Goal: Information Seeking & Learning: Learn about a topic

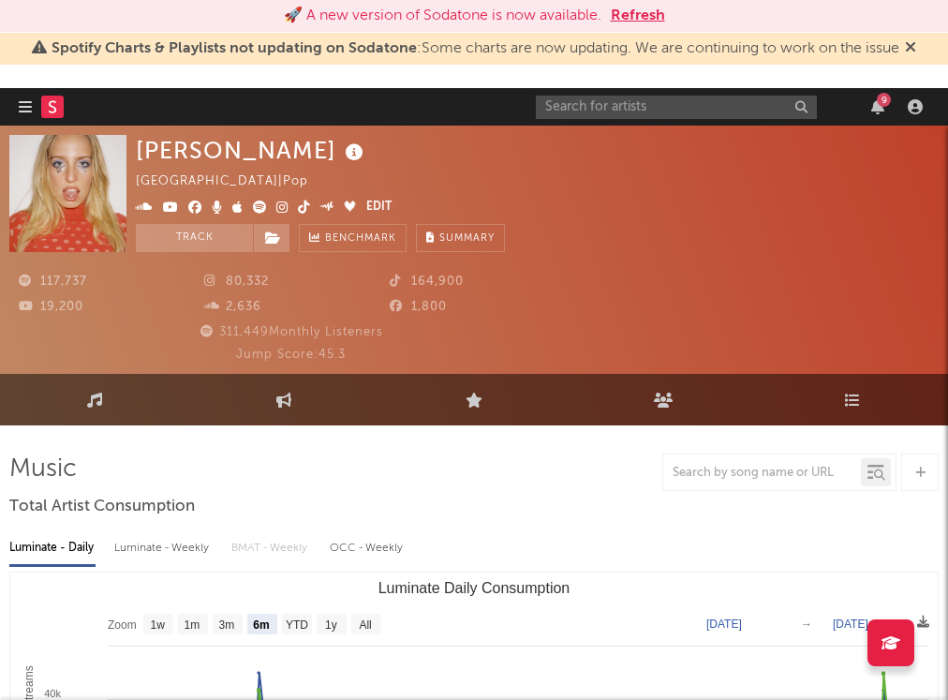
select select "6m"
click at [608, 105] on input "text" at bounding box center [676, 107] width 281 height 23
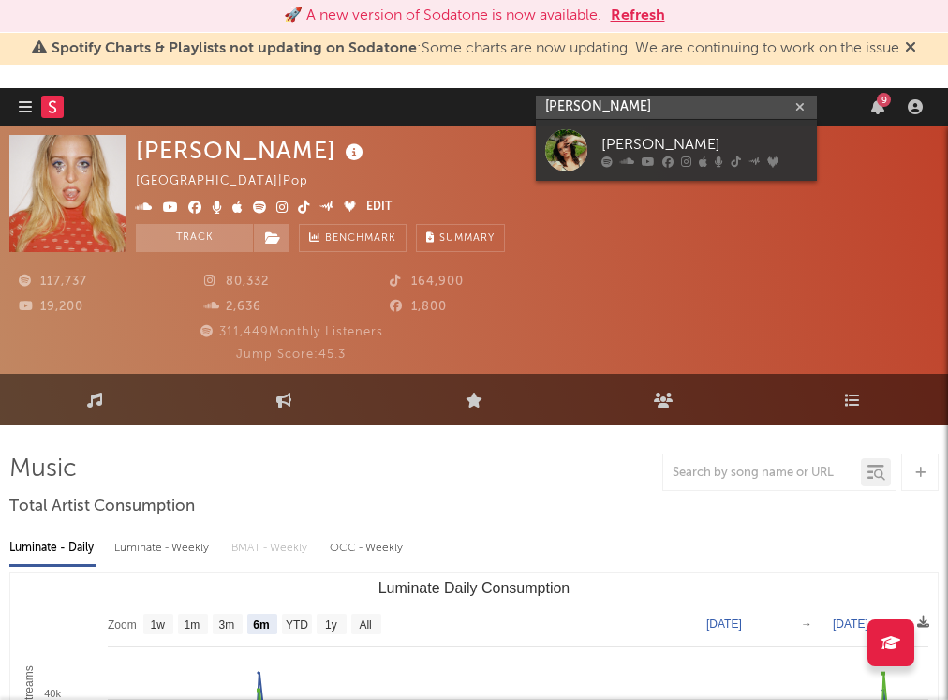
type input "[PERSON_NAME]"
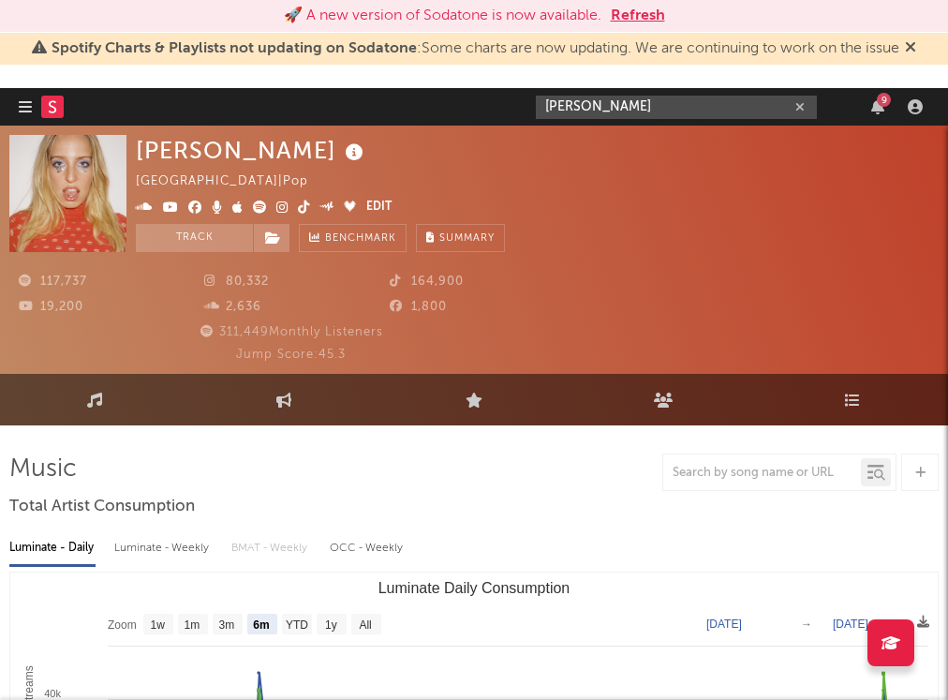
click at [627, 115] on input "[PERSON_NAME]" at bounding box center [676, 107] width 281 height 23
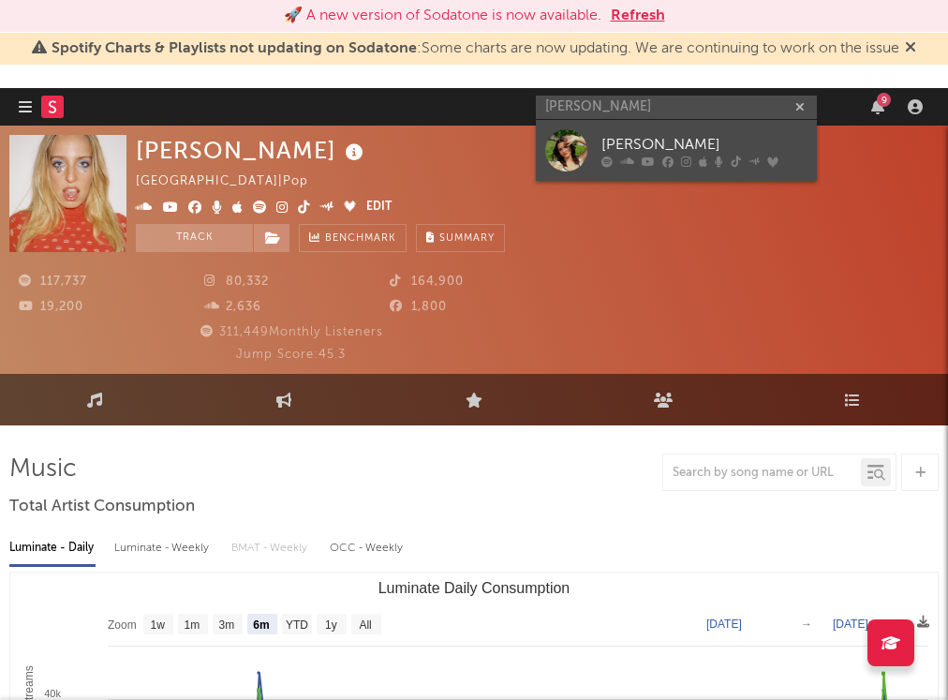
click at [621, 140] on div "[PERSON_NAME]" at bounding box center [705, 144] width 206 height 22
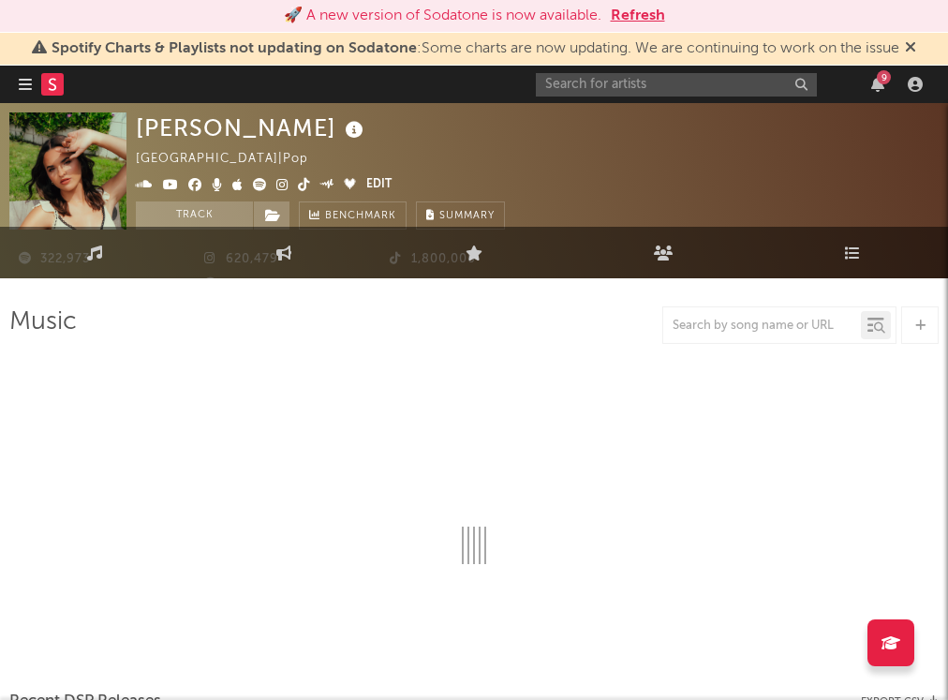
select select "6m"
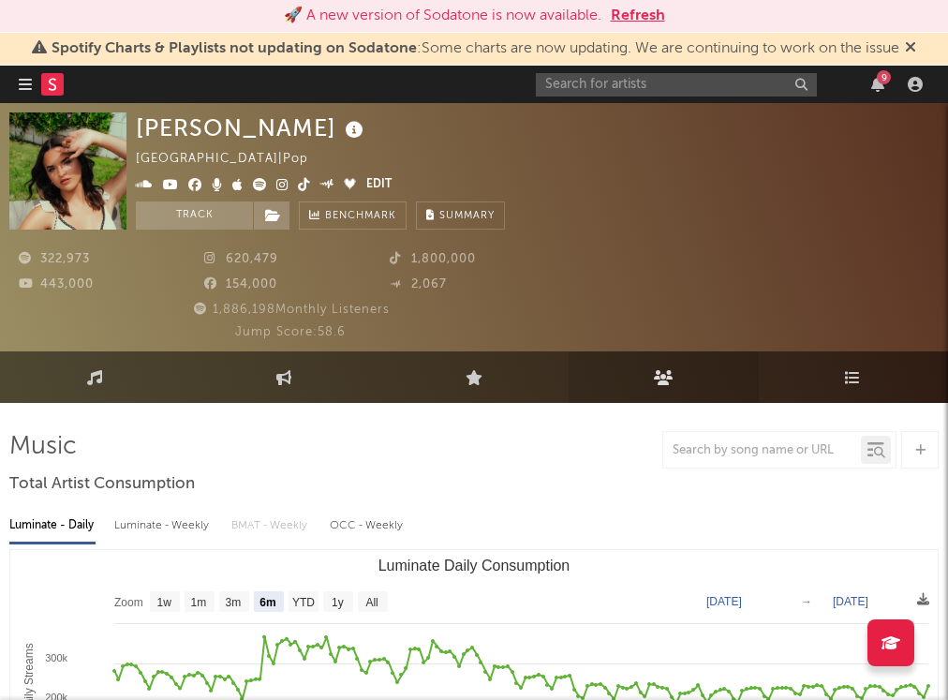
click at [656, 381] on icon at bounding box center [664, 377] width 20 height 15
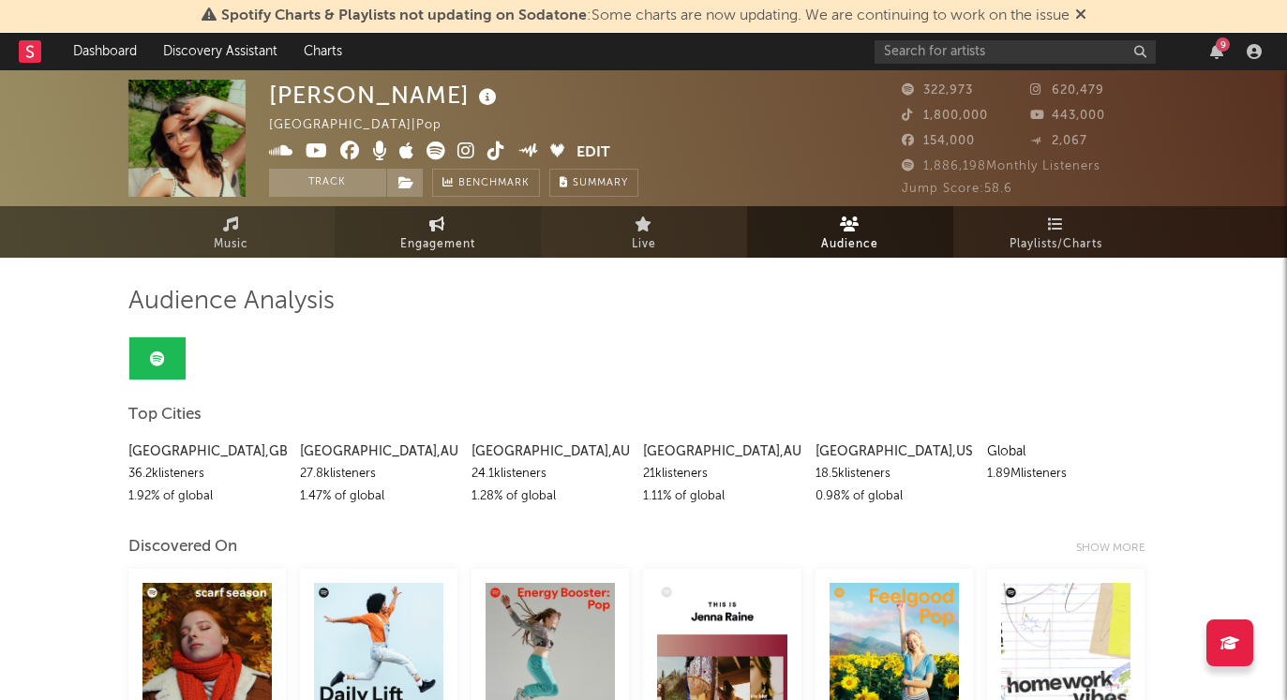
click at [439, 240] on span "Engagement" at bounding box center [437, 244] width 75 height 22
select select "1w"
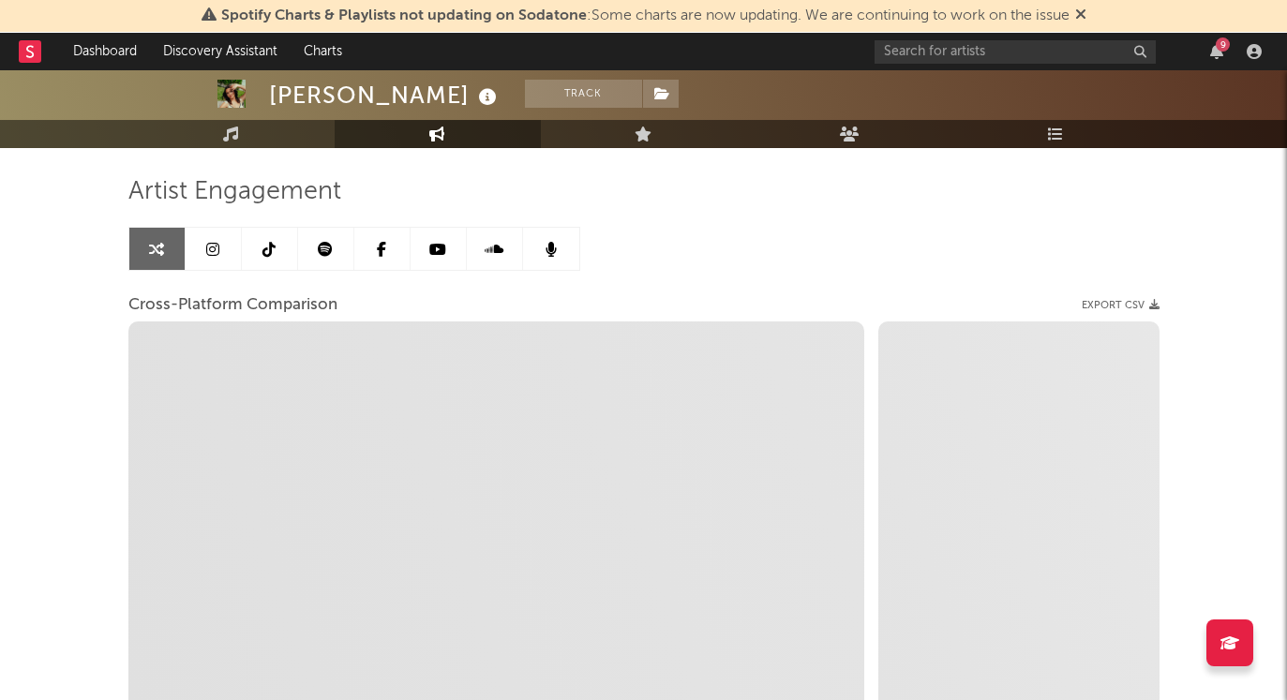
scroll to position [112, 0]
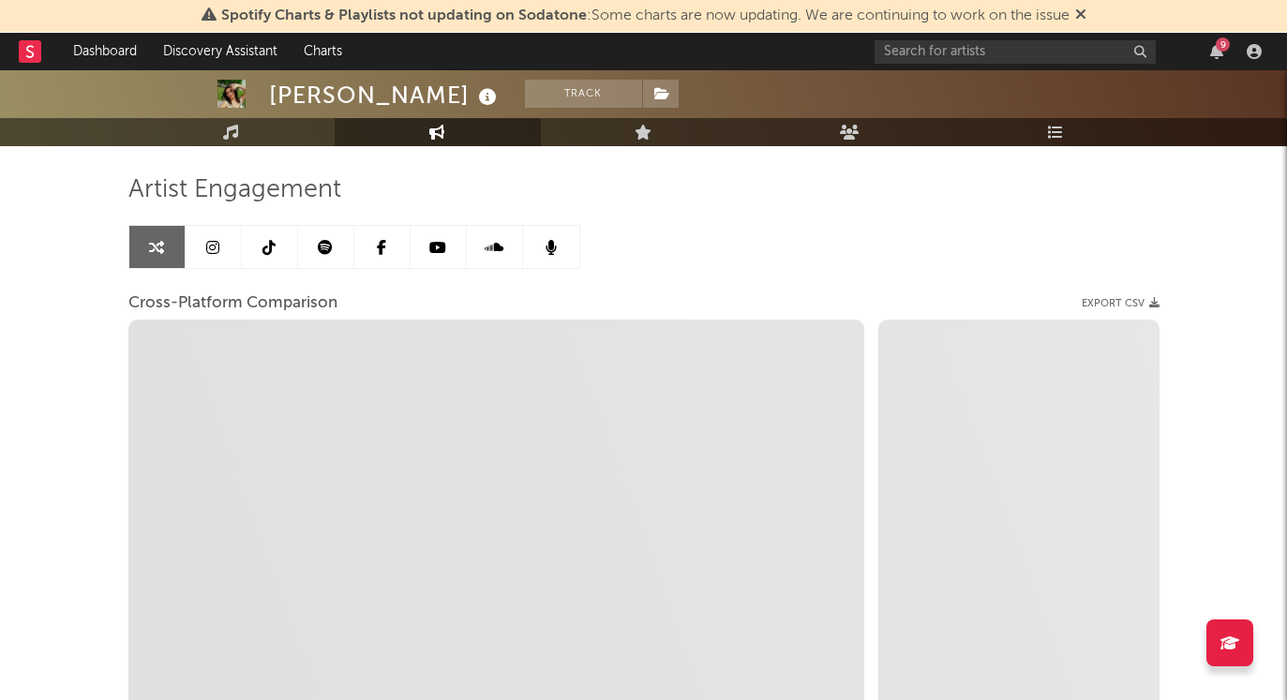
click at [272, 246] on icon at bounding box center [268, 247] width 13 height 15
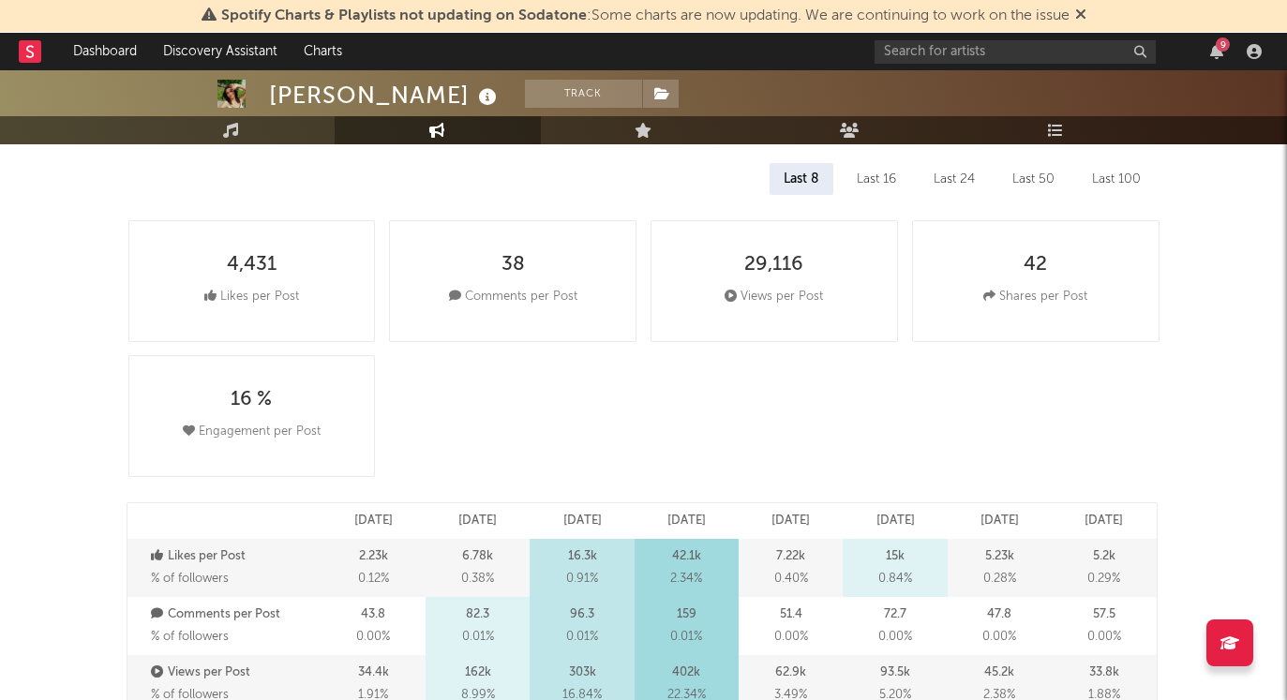
select select "6m"
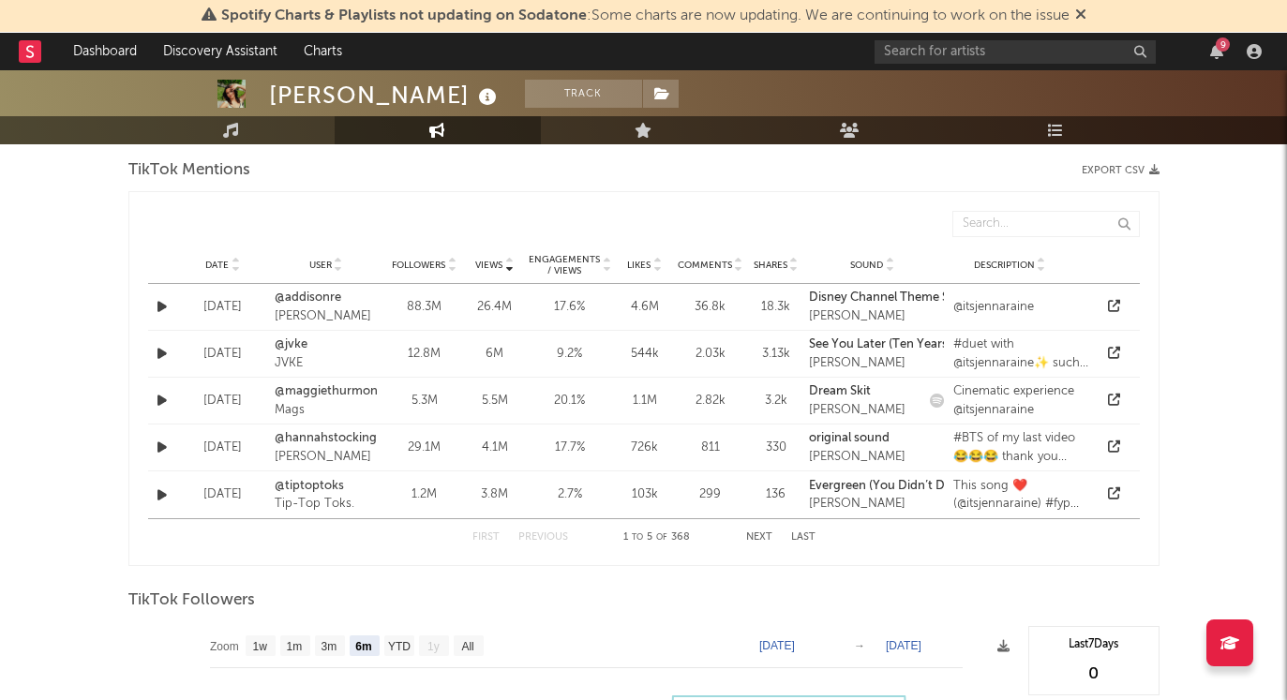
scroll to position [1371, 0]
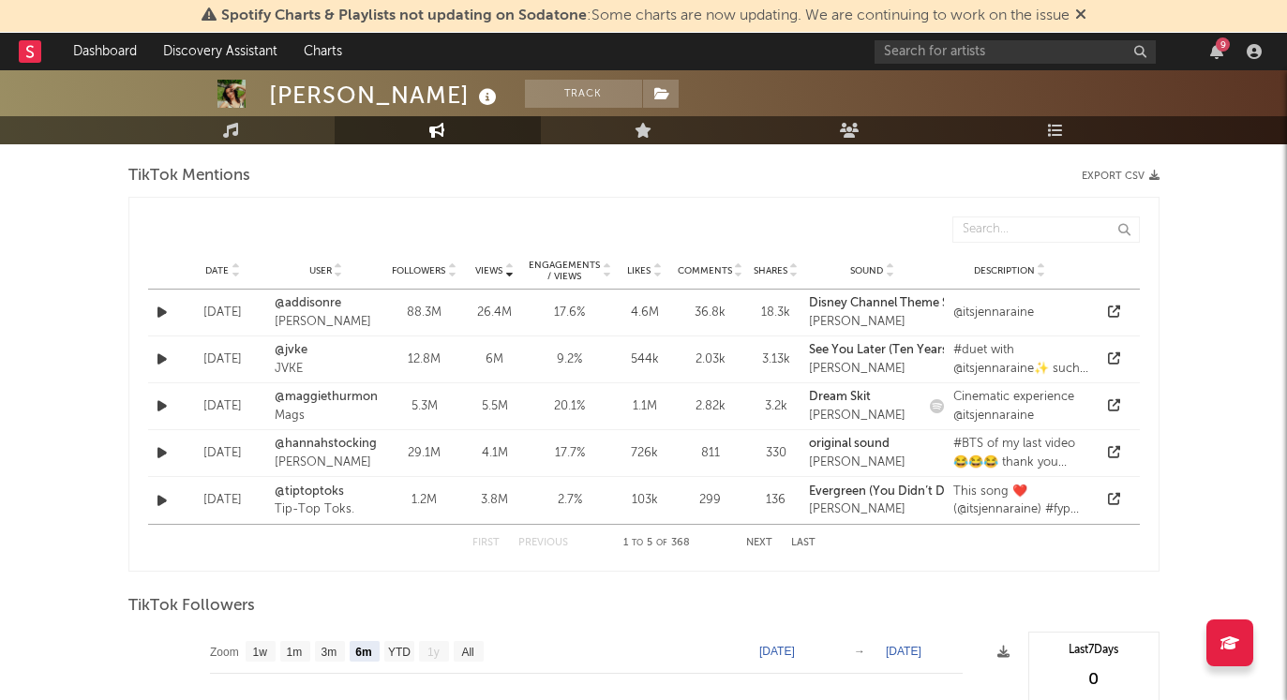
click at [766, 541] on button "Next" at bounding box center [759, 543] width 26 height 10
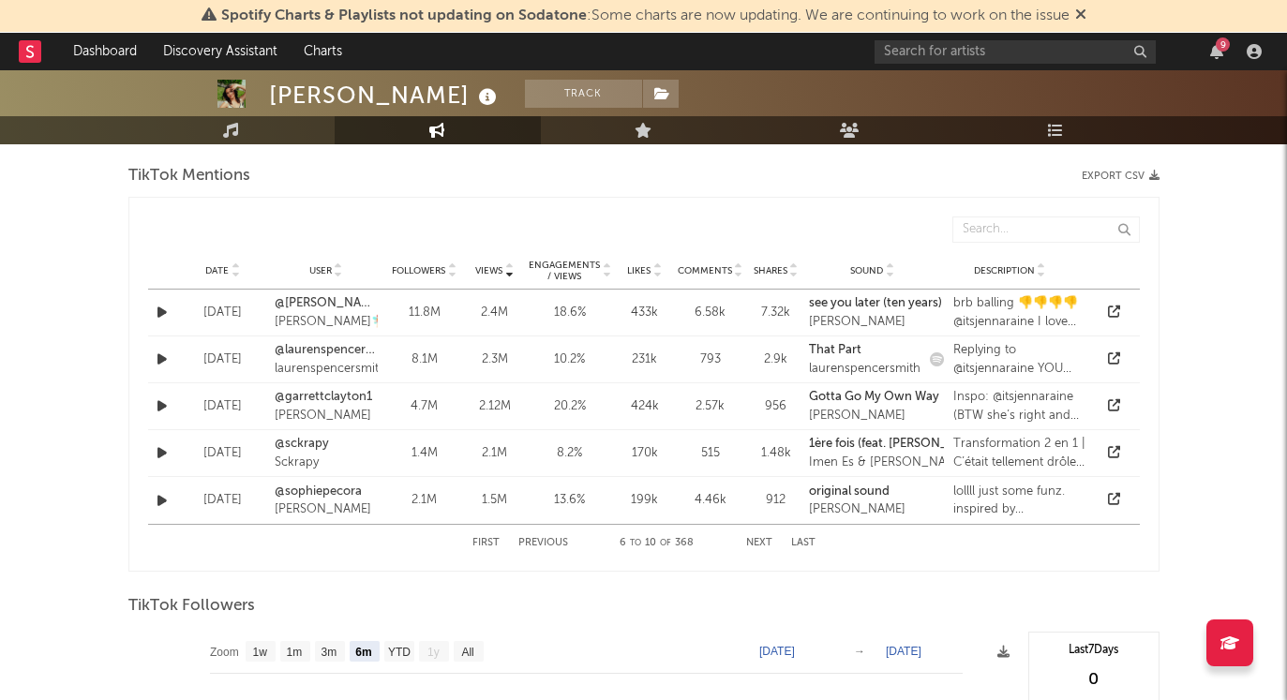
click at [765, 541] on button "Next" at bounding box center [759, 543] width 26 height 10
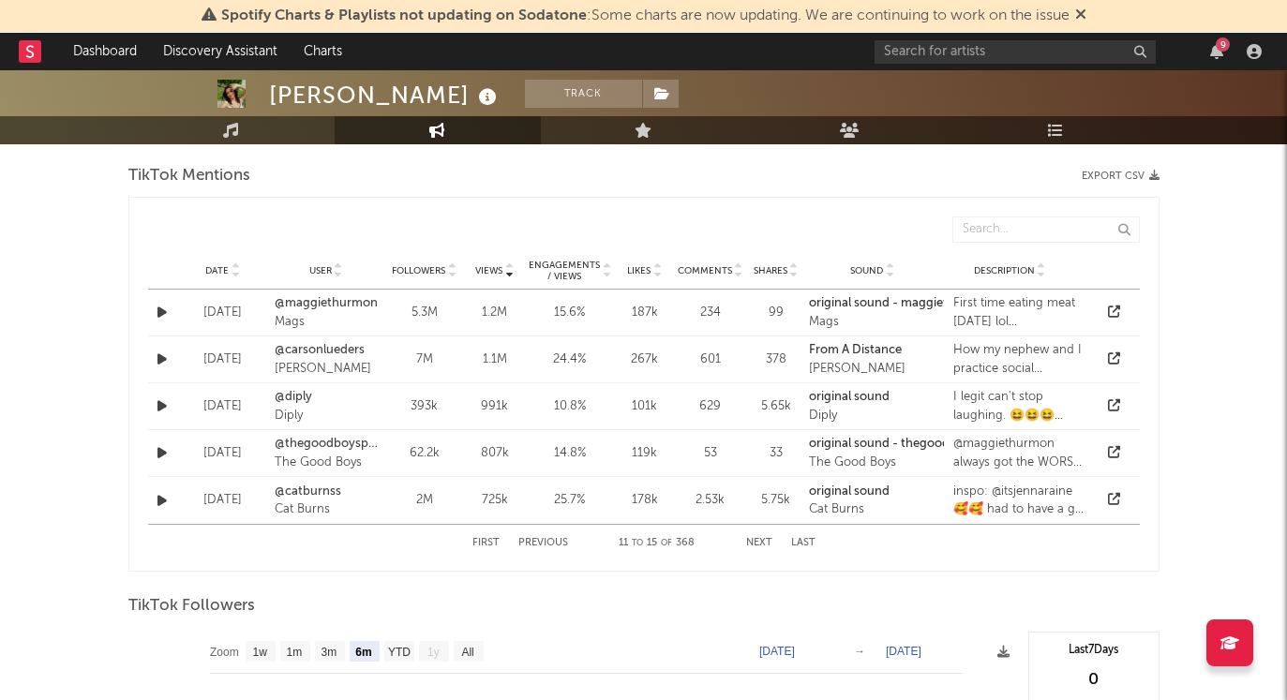
click at [765, 541] on button "Next" at bounding box center [759, 543] width 26 height 10
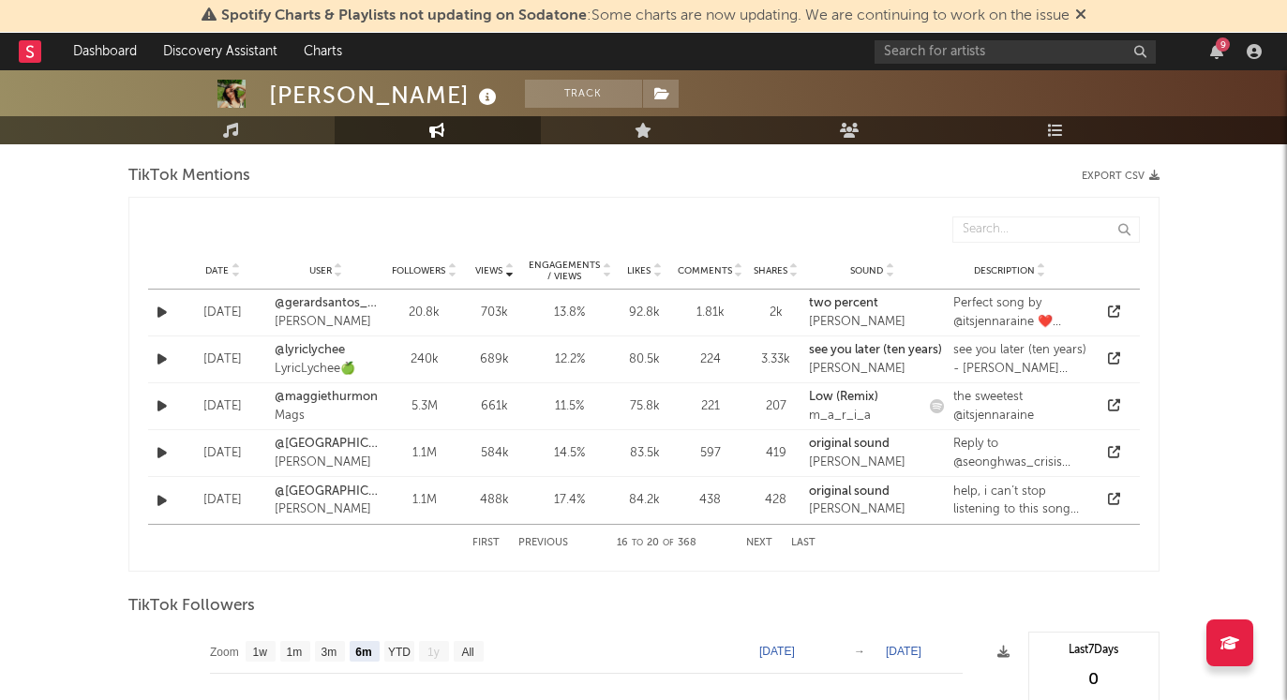
click at [765, 541] on button "Next" at bounding box center [759, 543] width 26 height 10
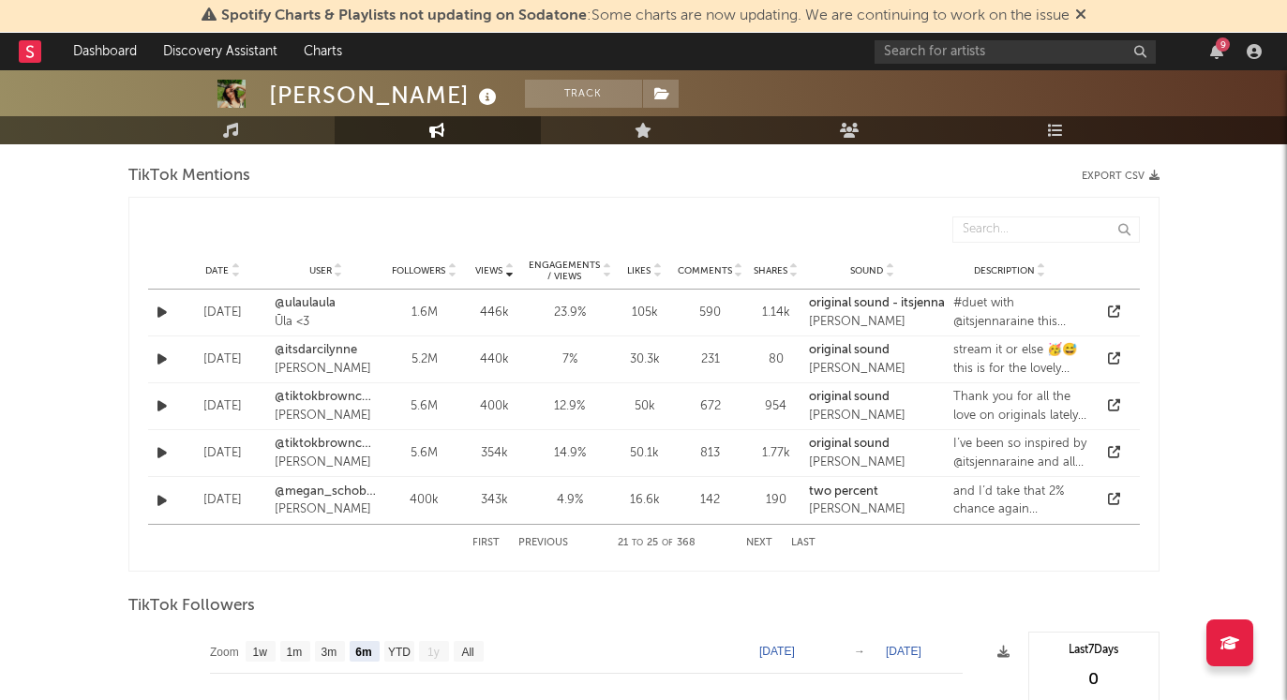
click at [765, 541] on button "Next" at bounding box center [759, 543] width 26 height 10
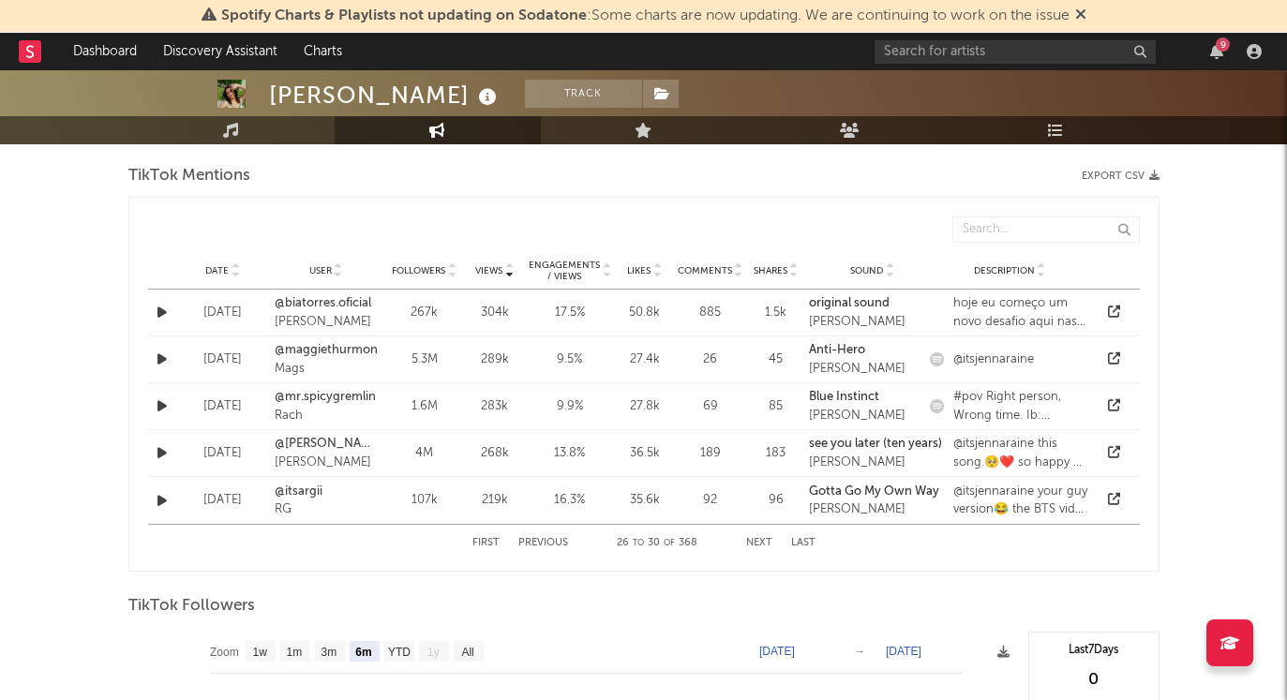
click at [765, 541] on button "Next" at bounding box center [759, 543] width 26 height 10
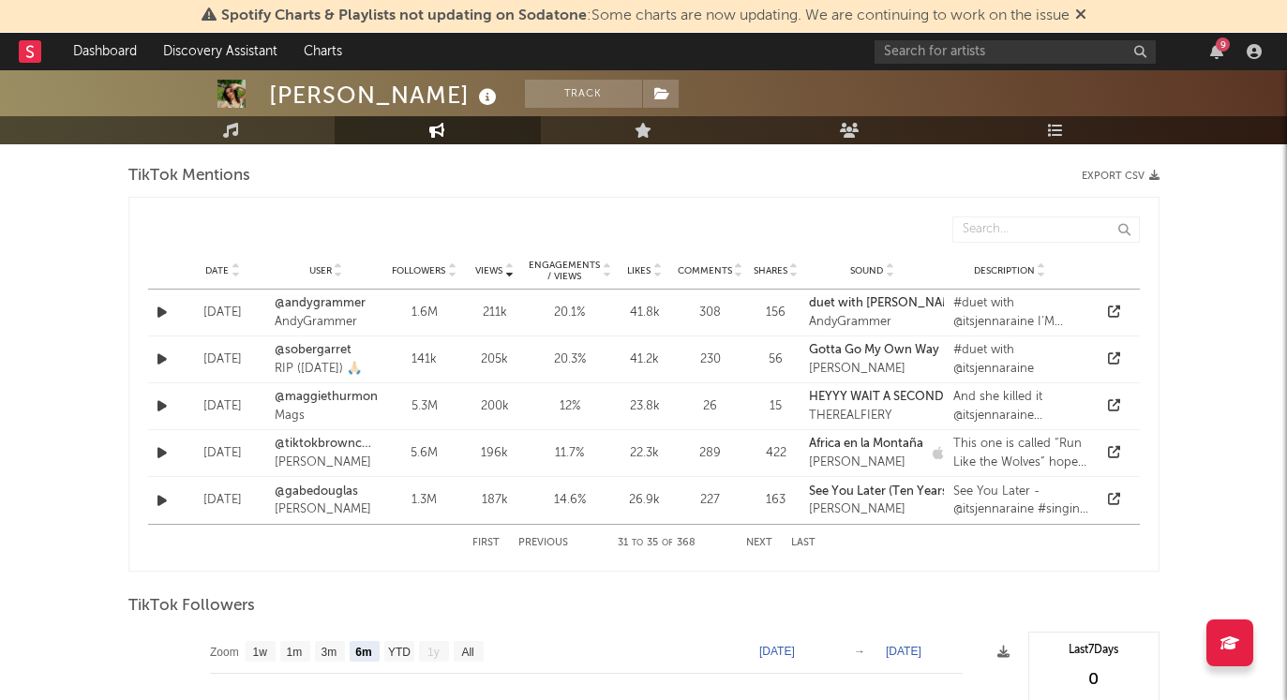
click at [765, 541] on button "Next" at bounding box center [759, 543] width 26 height 10
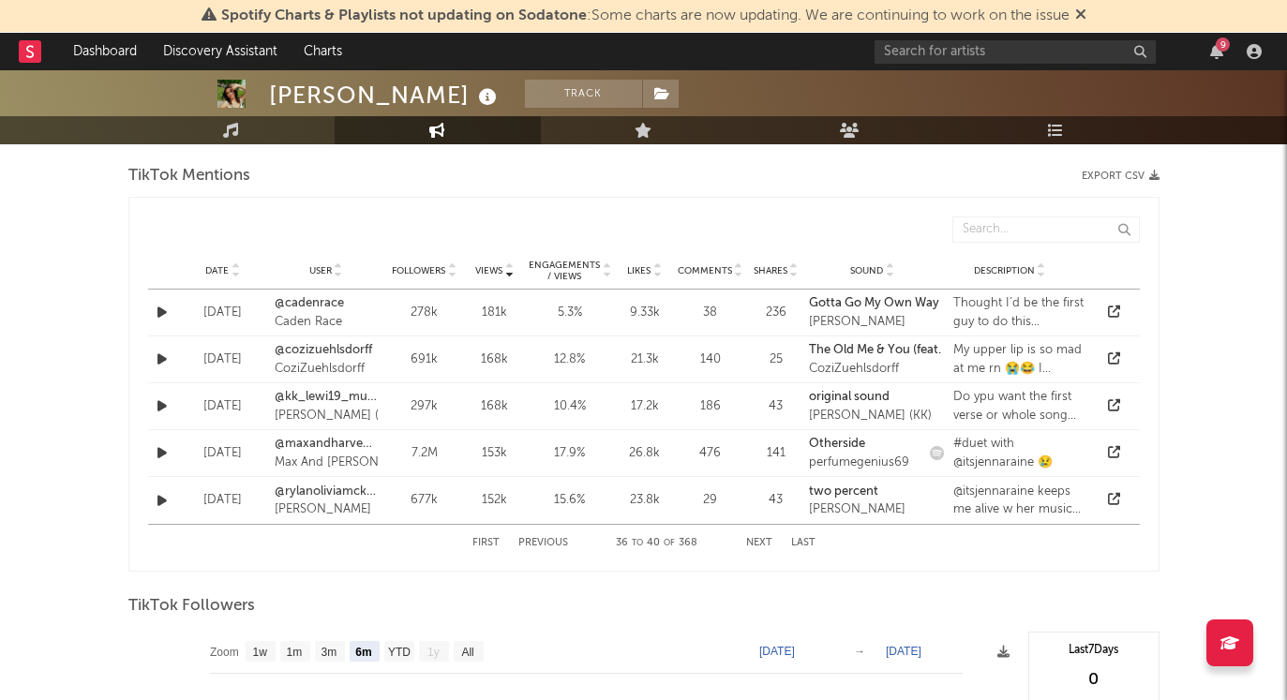
click at [765, 541] on button "Next" at bounding box center [759, 543] width 26 height 10
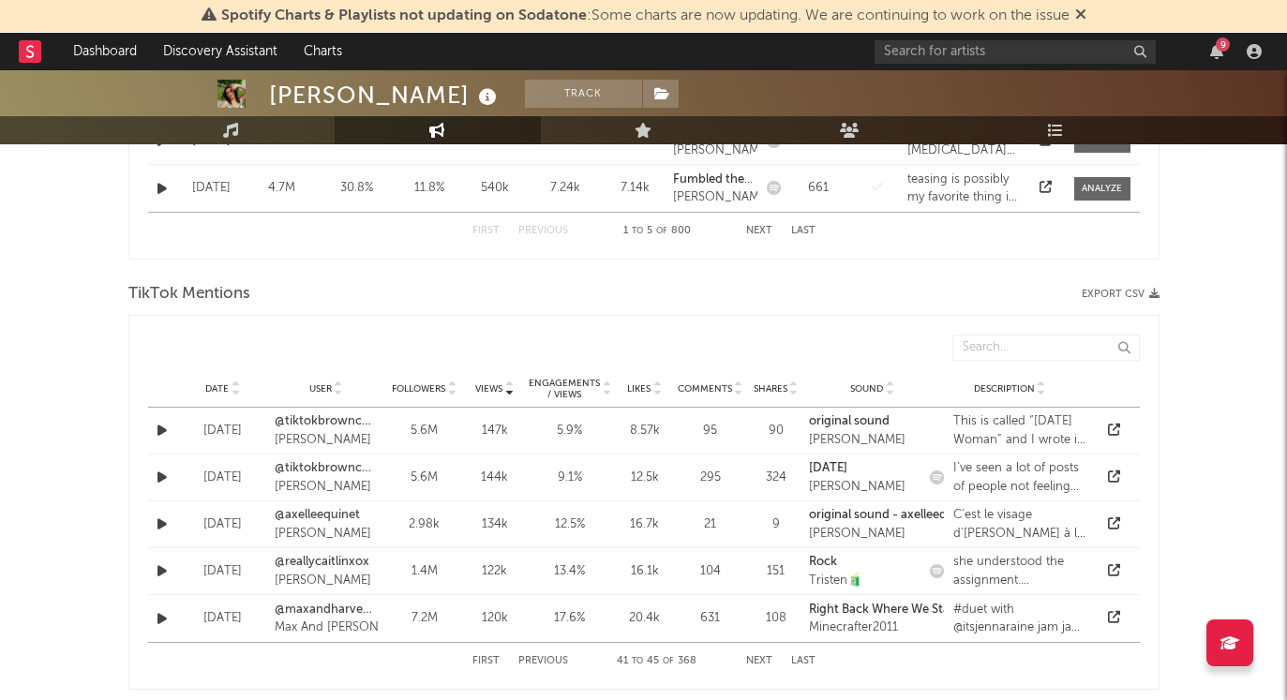
scroll to position [1259, 0]
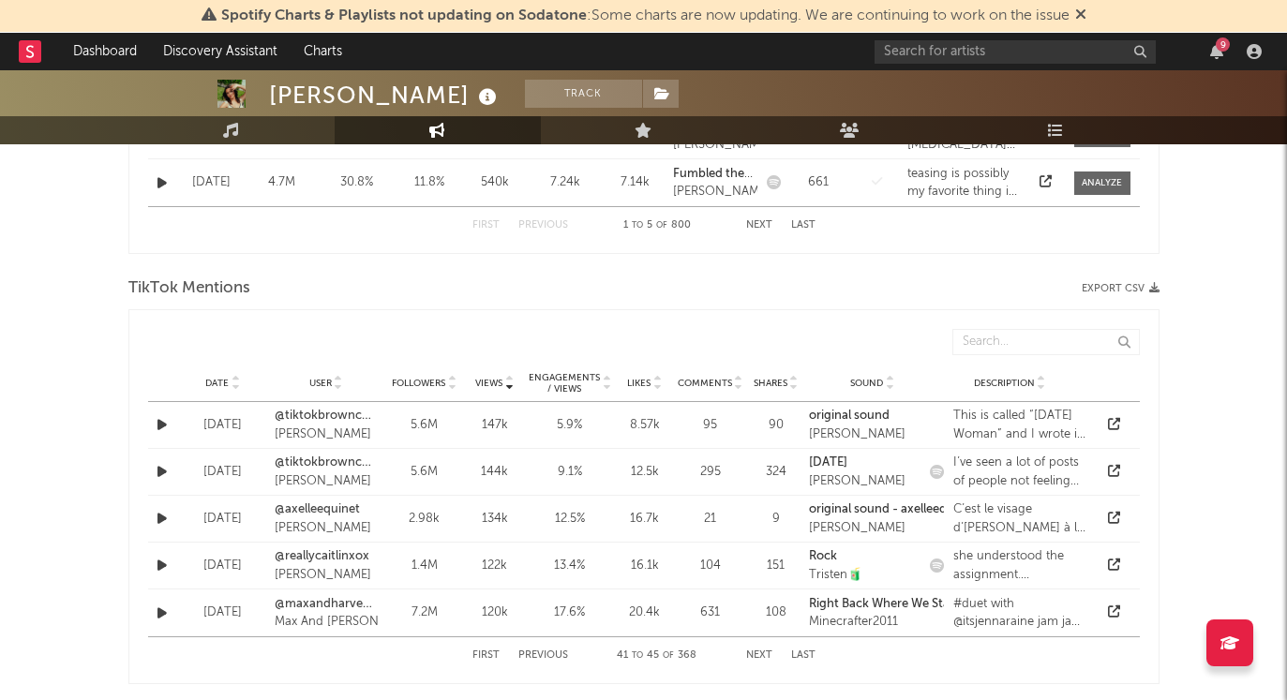
click at [760, 660] on button "Next" at bounding box center [759, 655] width 26 height 10
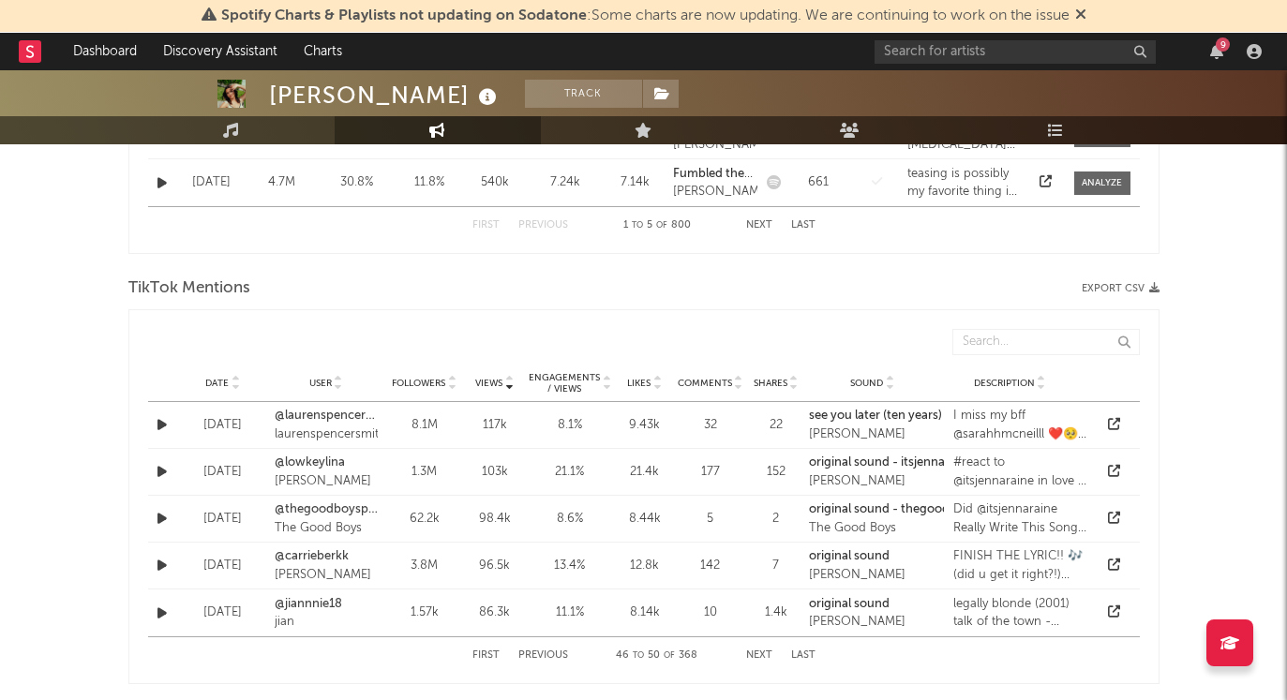
click at [760, 660] on button "Next" at bounding box center [759, 655] width 26 height 10
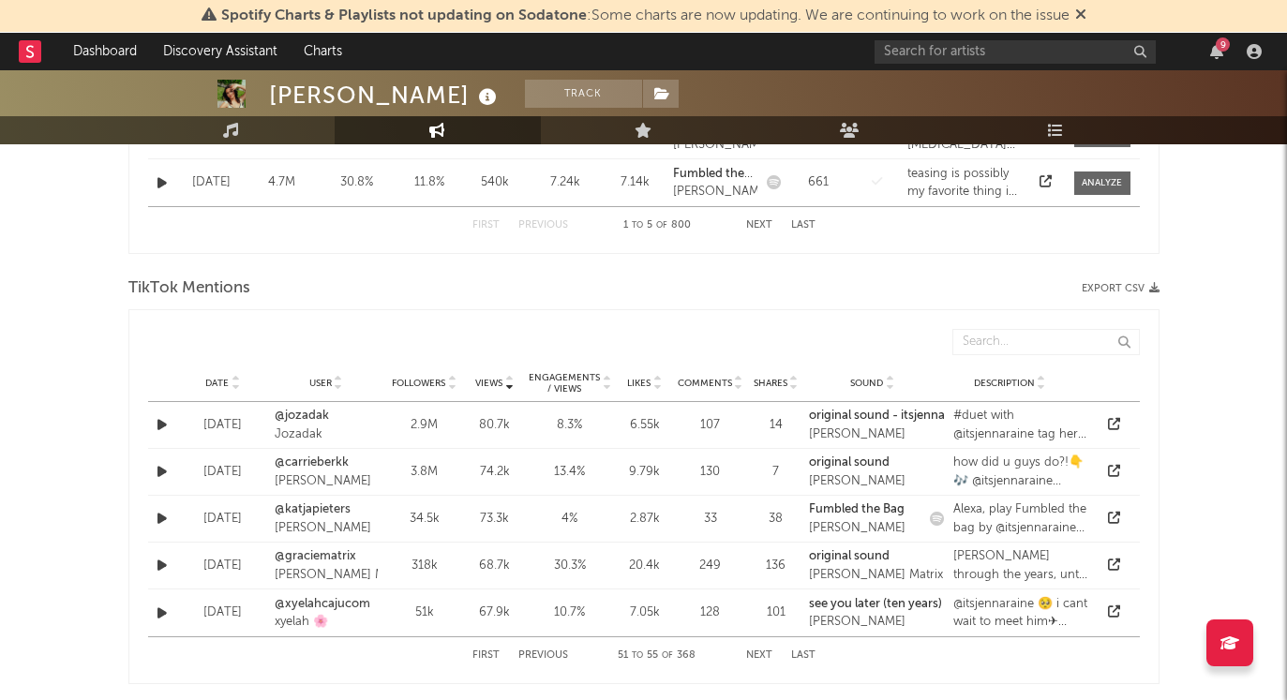
click at [760, 660] on button "Next" at bounding box center [759, 655] width 26 height 10
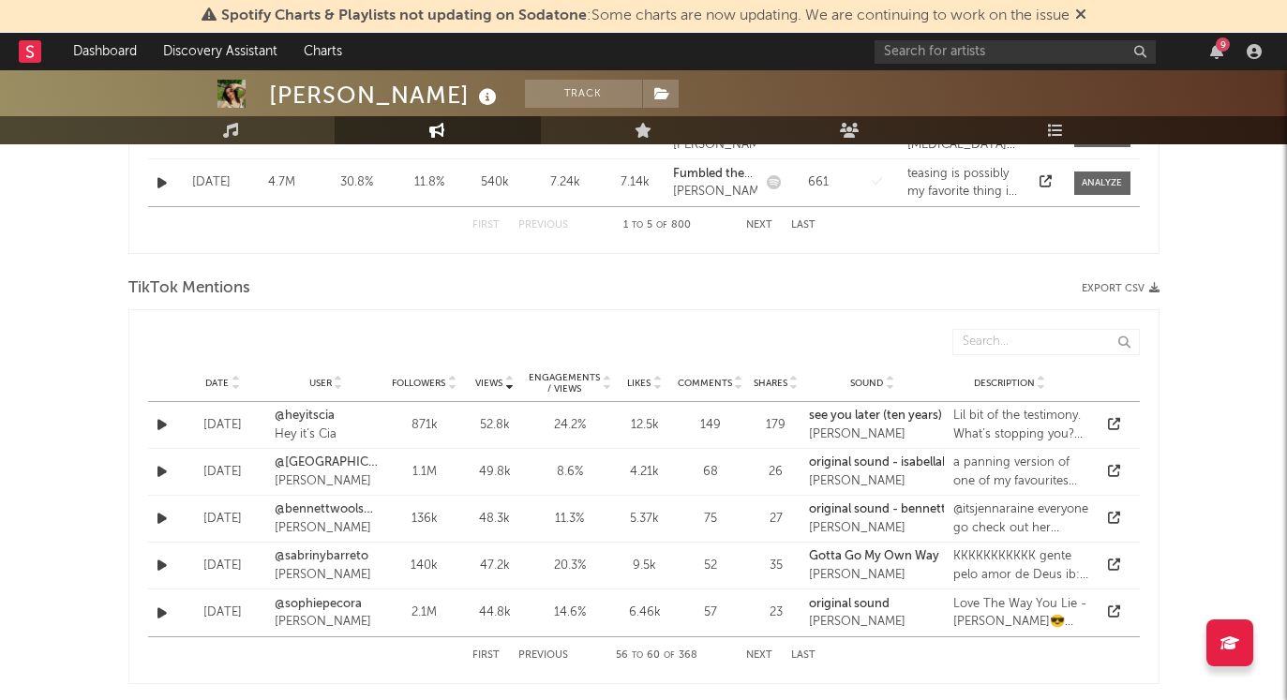
click at [760, 660] on button "Next" at bounding box center [759, 655] width 26 height 10
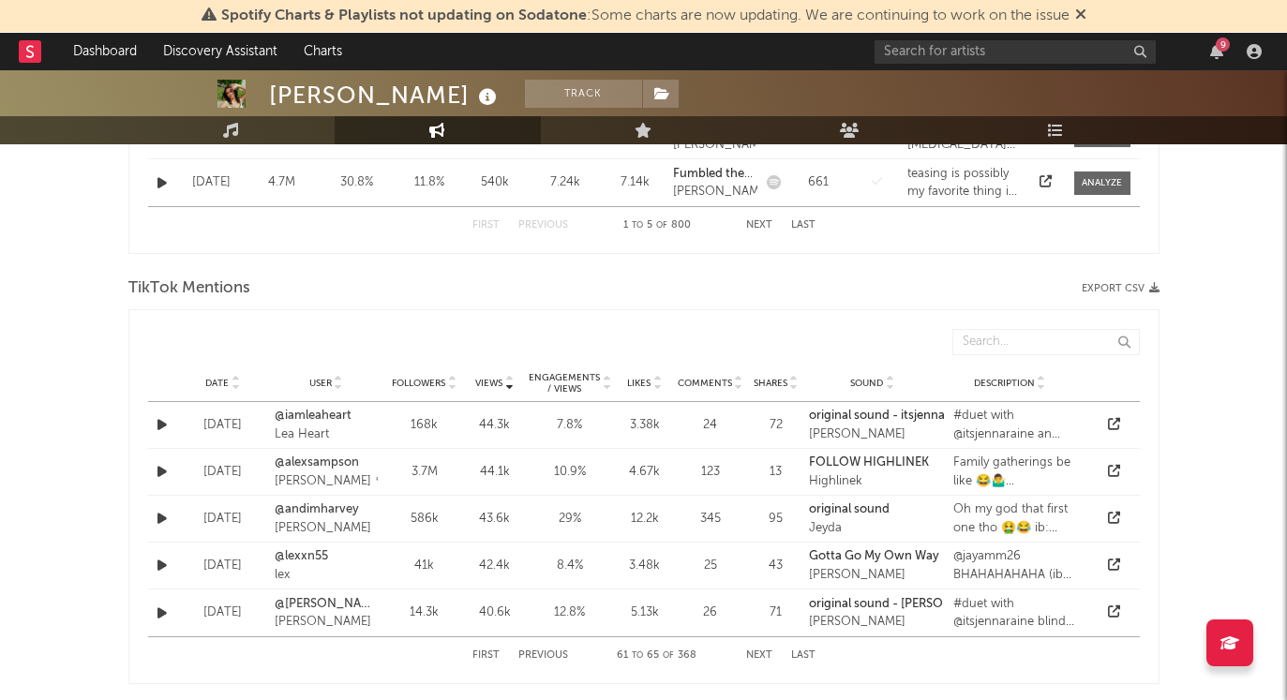
click at [760, 660] on button "Next" at bounding box center [759, 655] width 26 height 10
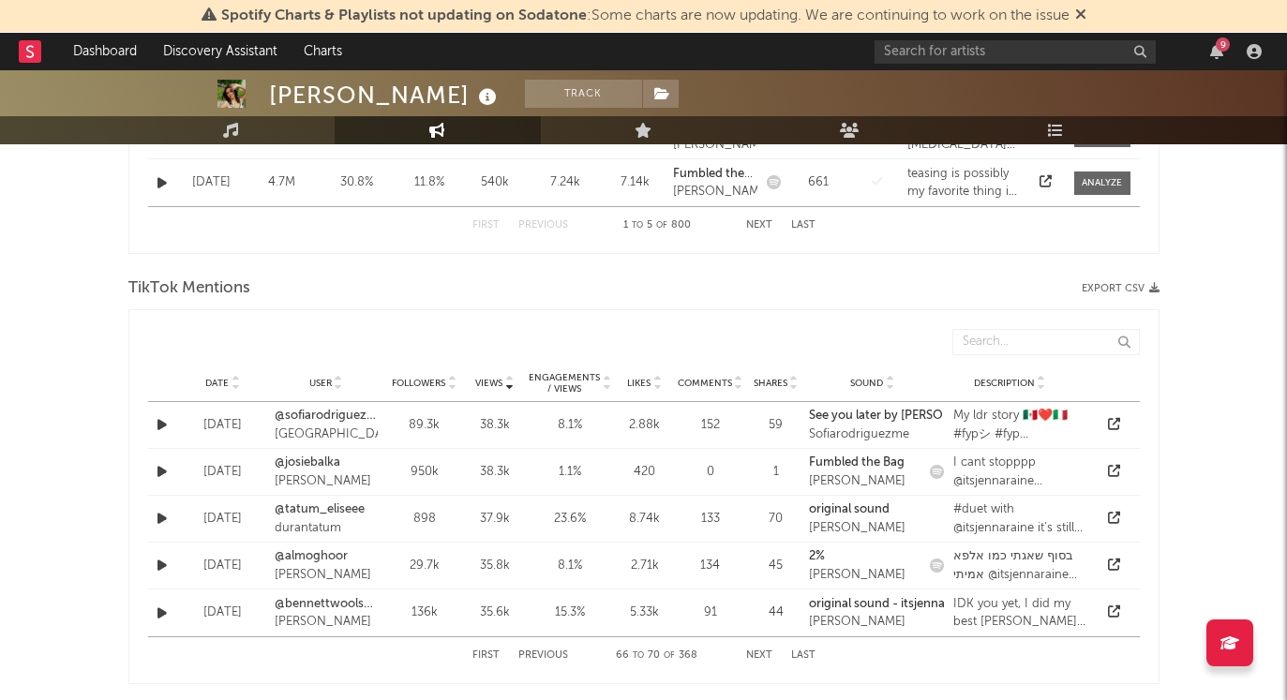
click at [760, 660] on button "Next" at bounding box center [759, 655] width 26 height 10
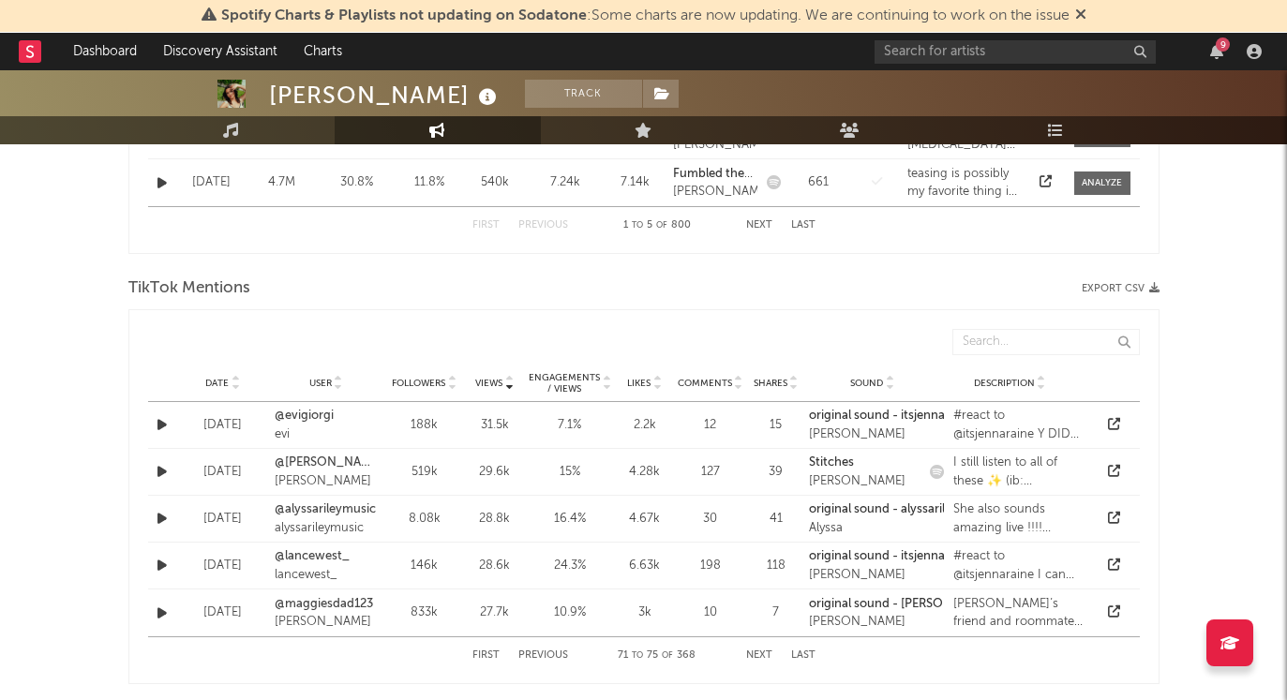
click at [760, 660] on button "Next" at bounding box center [759, 655] width 26 height 10
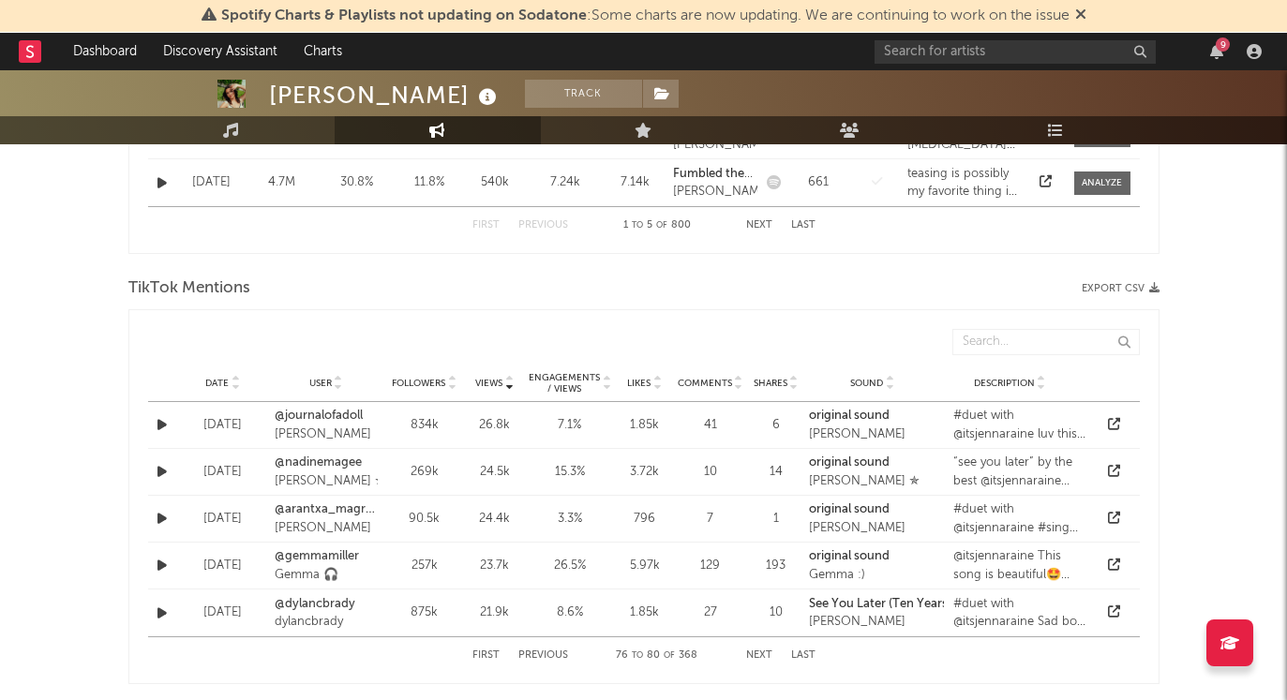
click at [485, 661] on div "First Previous 76 to 80 of 368 Next Last" at bounding box center [643, 655] width 343 height 37
click at [485, 650] on button "First" at bounding box center [485, 655] width 27 height 10
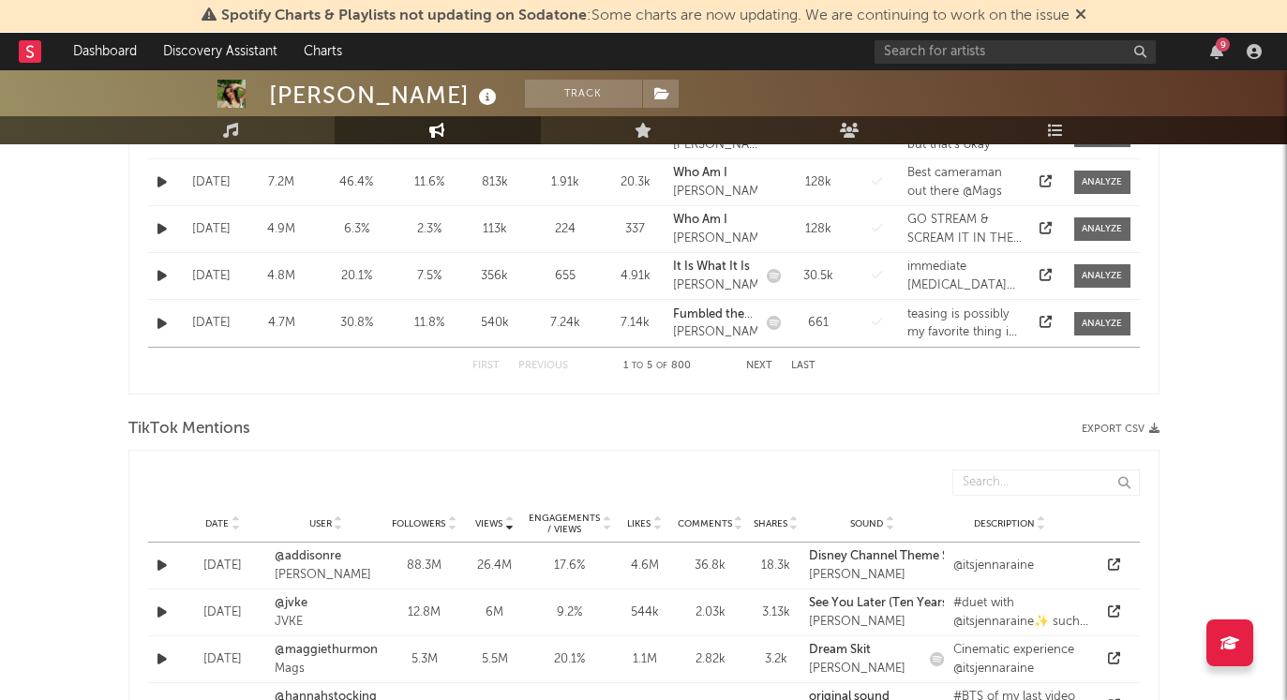
scroll to position [1195, 0]
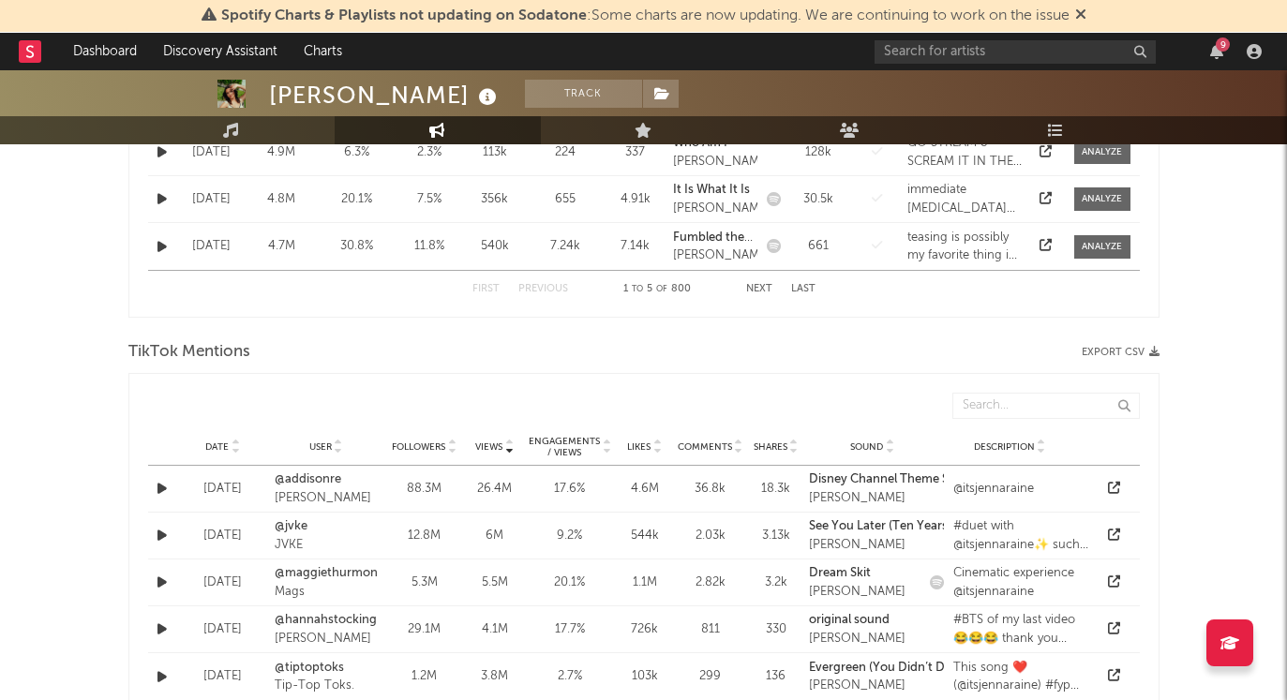
click at [947, 357] on button "Export CSV" at bounding box center [1120, 352] width 78 height 11
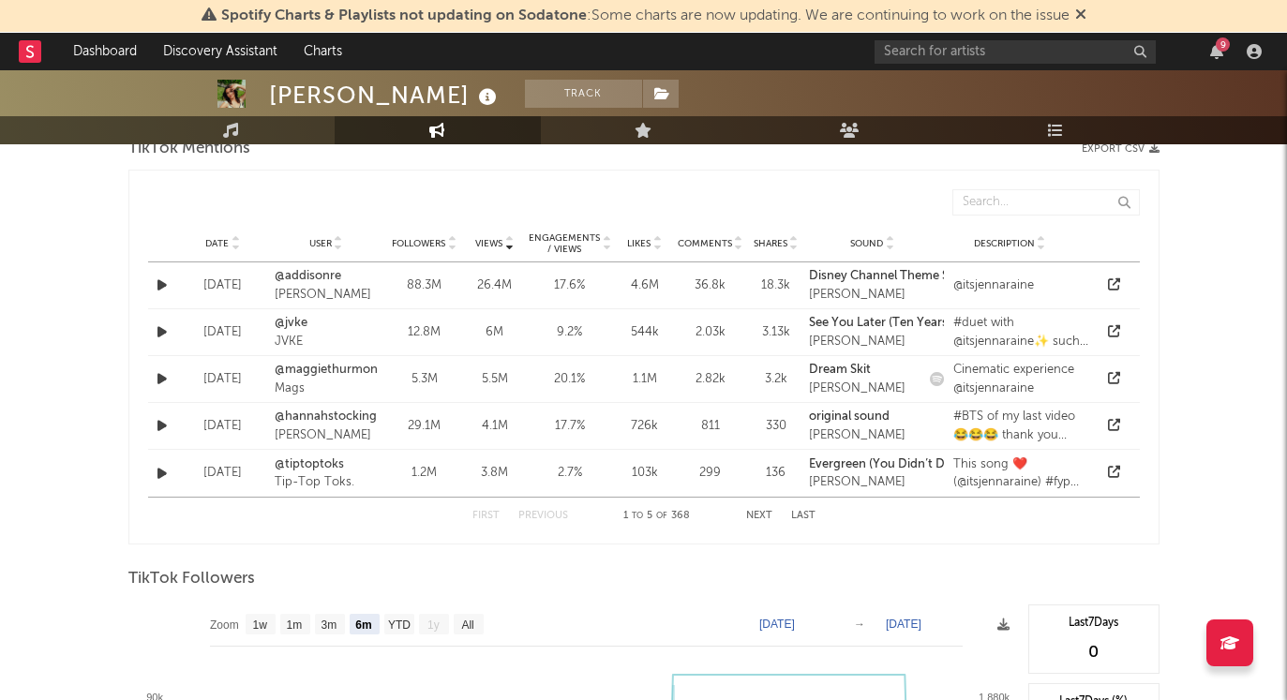
scroll to position [1364, 0]
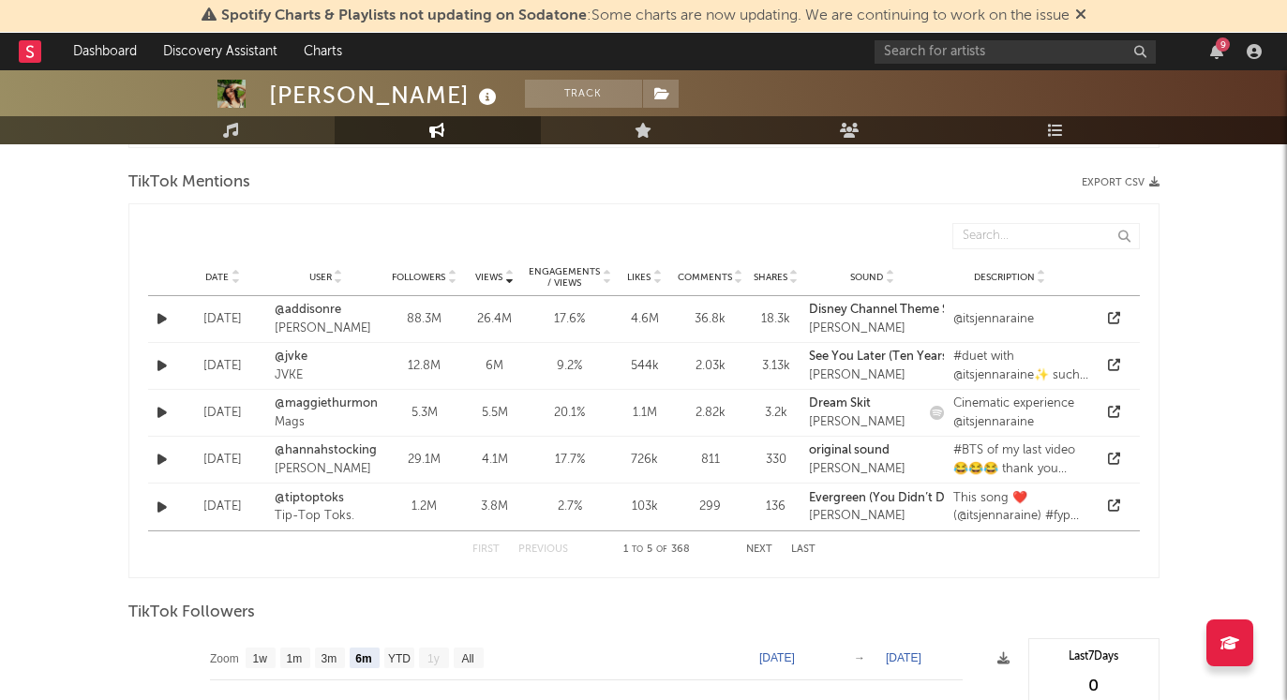
click at [515, 343] on div "Date Feb 8, 2022 User @jvke JVKE Followers 12.8M Views 6M Engagements / Views 9…" at bounding box center [643, 366] width 991 height 46
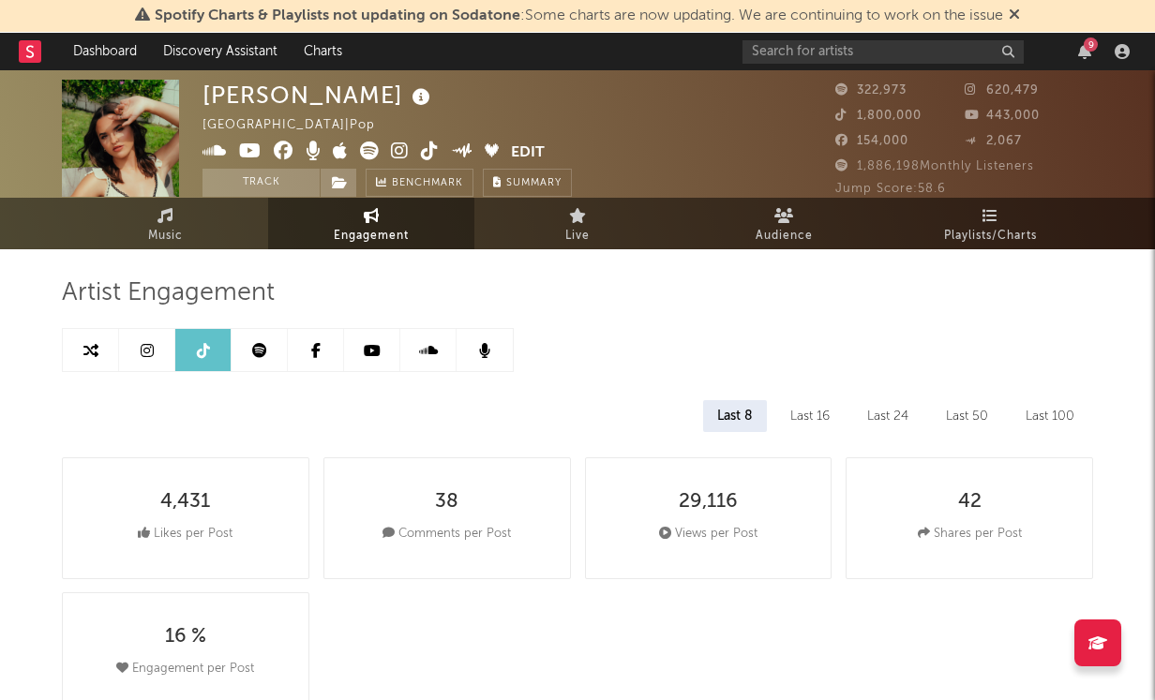
scroll to position [0, 0]
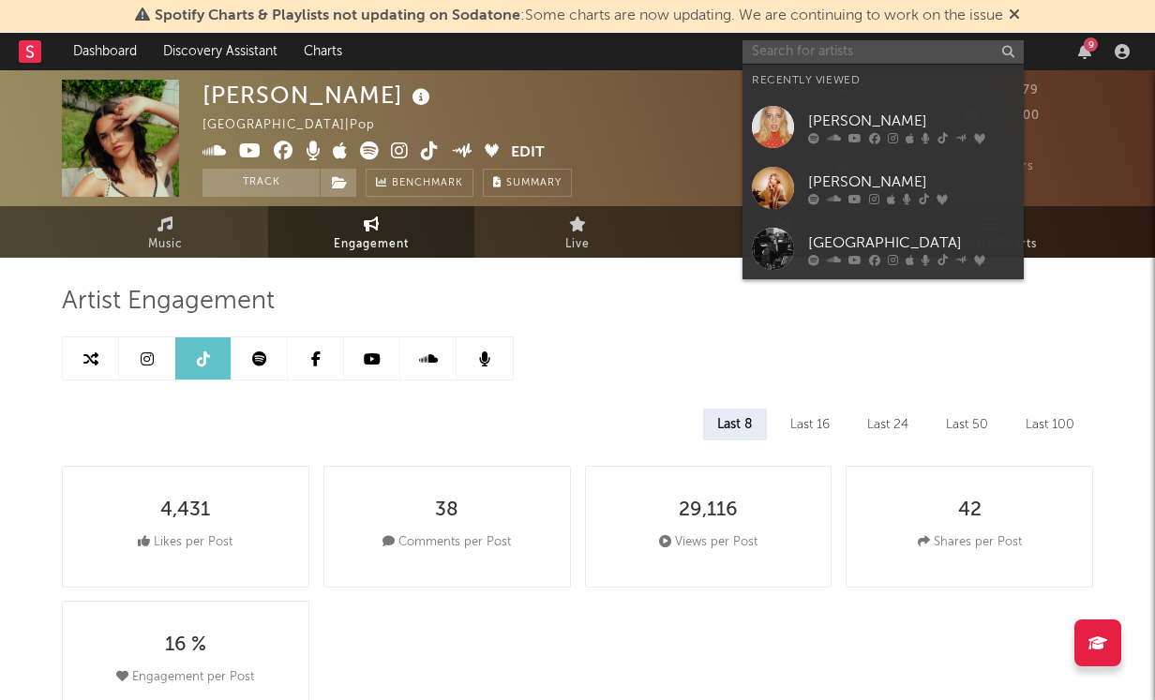
click at [853, 52] on input "text" at bounding box center [882, 51] width 281 height 23
type input "e"
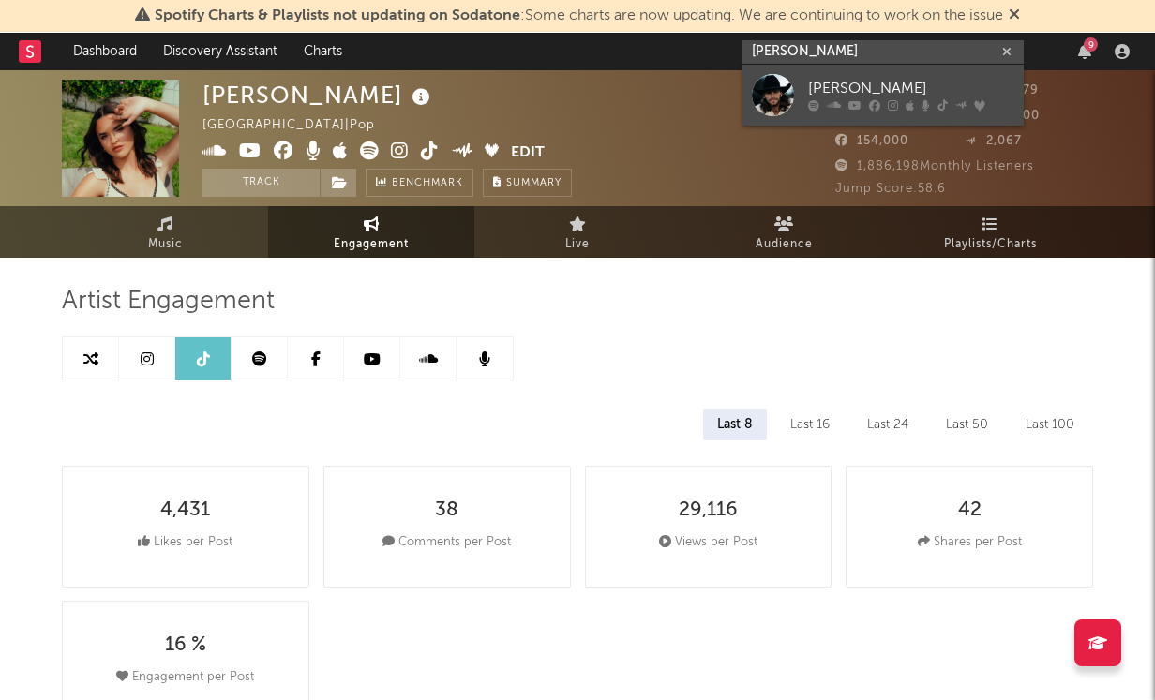
type input "warren zeider"
click at [884, 75] on link "Warren Zeiders" at bounding box center [882, 95] width 281 height 61
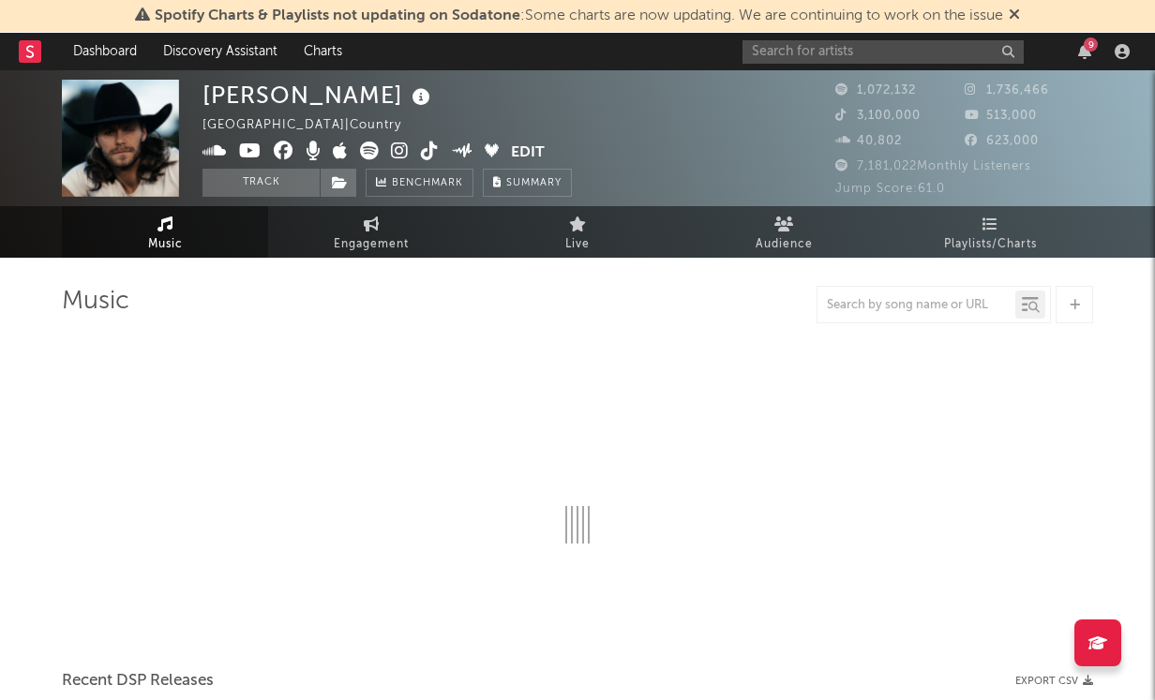
select select "6m"
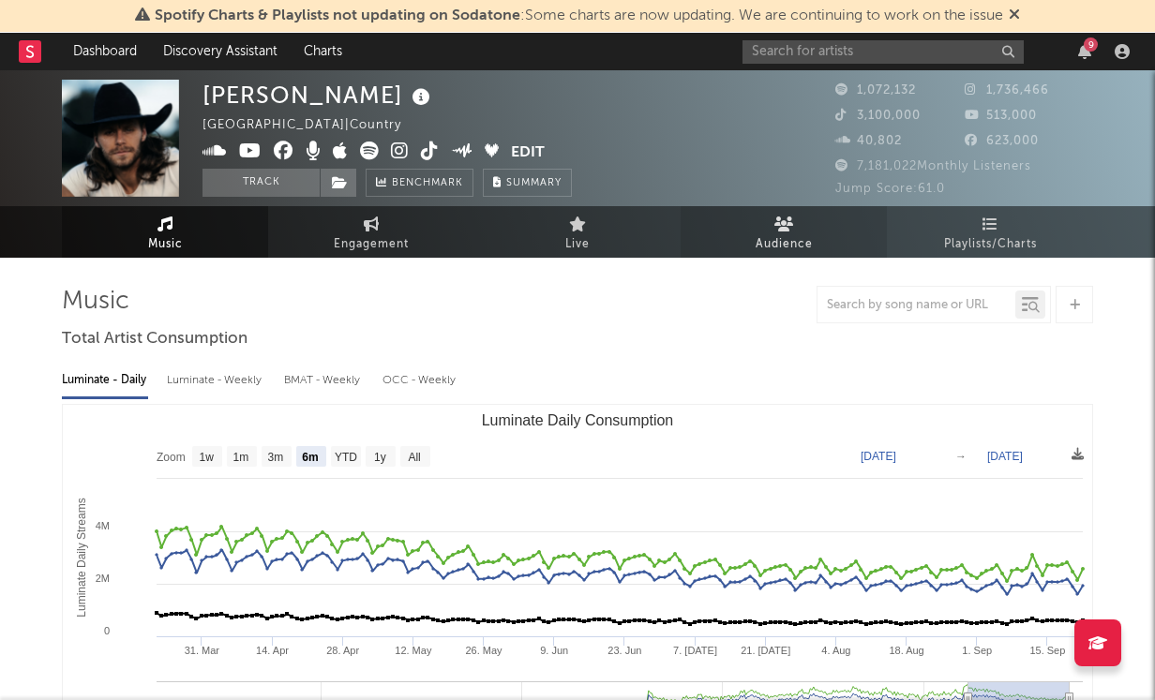
click at [784, 217] on icon at bounding box center [784, 223] width 20 height 15
